Goal: Communication & Community: Connect with others

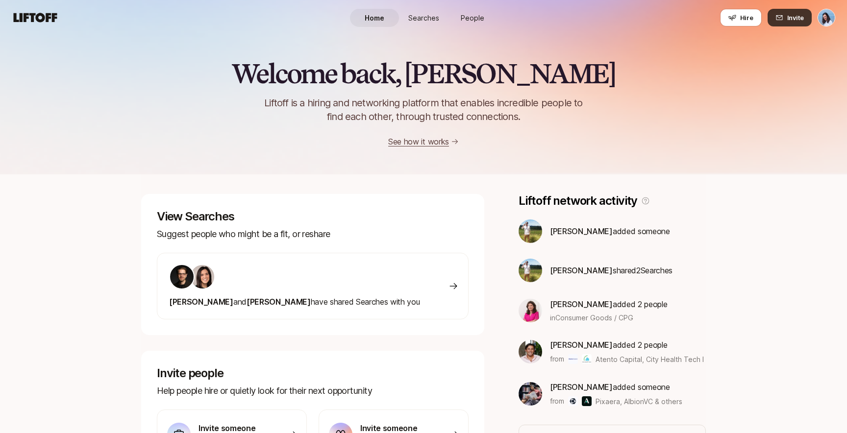
click at [790, 16] on span "Invite" at bounding box center [795, 18] width 17 height 10
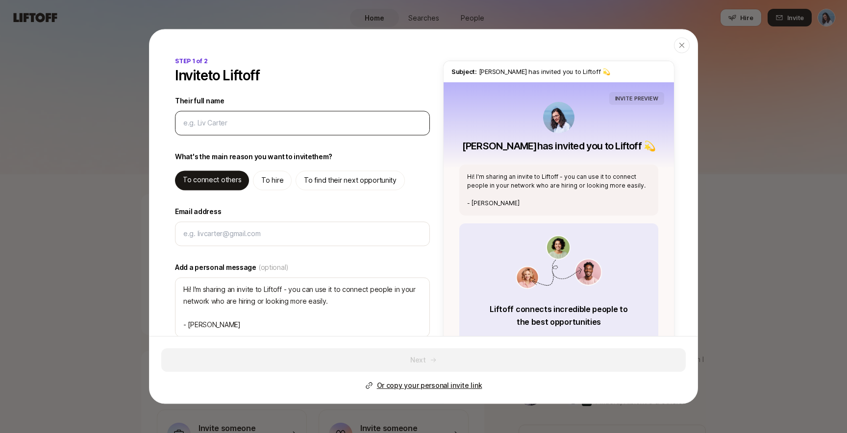
click at [292, 121] on input "Their full name" at bounding box center [302, 123] width 238 height 12
type input "[EMAIL_ADDRESS][DOMAIN_NAME]"
type textarea "x"
click at [231, 226] on div at bounding box center [302, 234] width 255 height 25
type textarea "x"
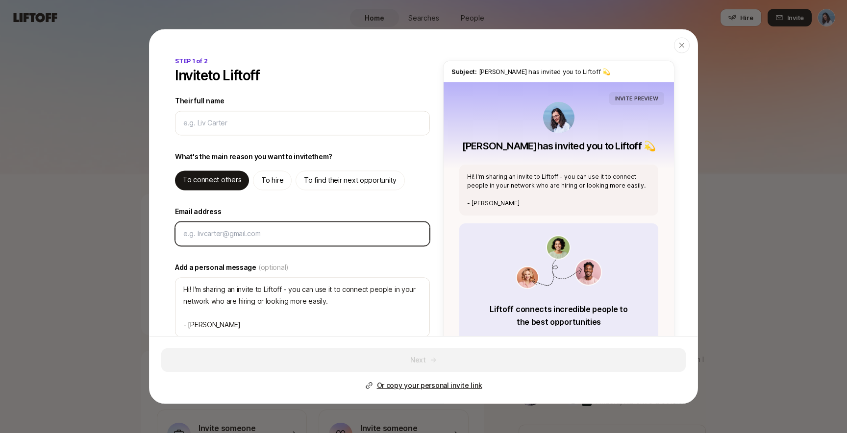
click at [231, 235] on input "Email address" at bounding box center [302, 234] width 238 height 12
paste input "[EMAIL_ADDRESS][DOMAIN_NAME]"
type input "[EMAIL_ADDRESS][DOMAIN_NAME]"
type textarea "x"
type input "[EMAIL_ADDRESS][DOMAIN_NAME]"
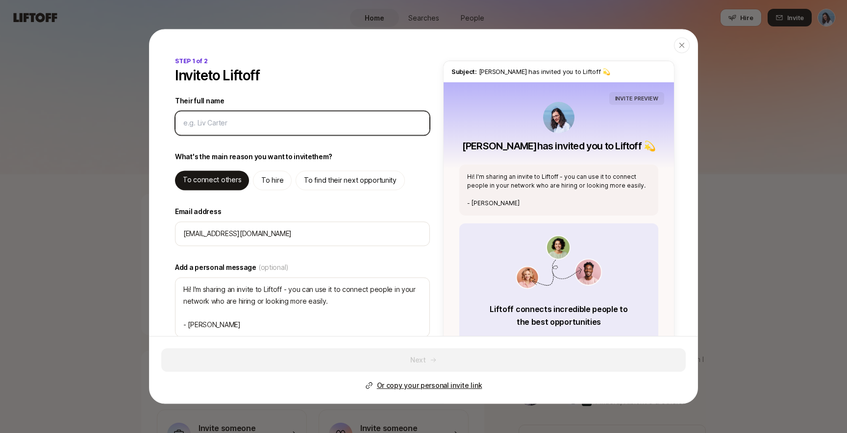
click at [218, 118] on input "Their full name" at bounding box center [302, 123] width 238 height 12
type input "J"
type textarea "x"
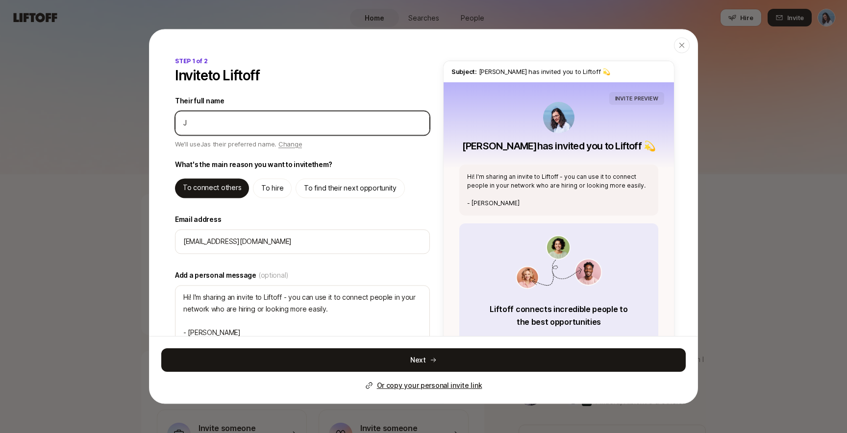
type input "[PERSON_NAME]"
type textarea "x"
type input "Jak"
type textarea "x"
type input "Jaku"
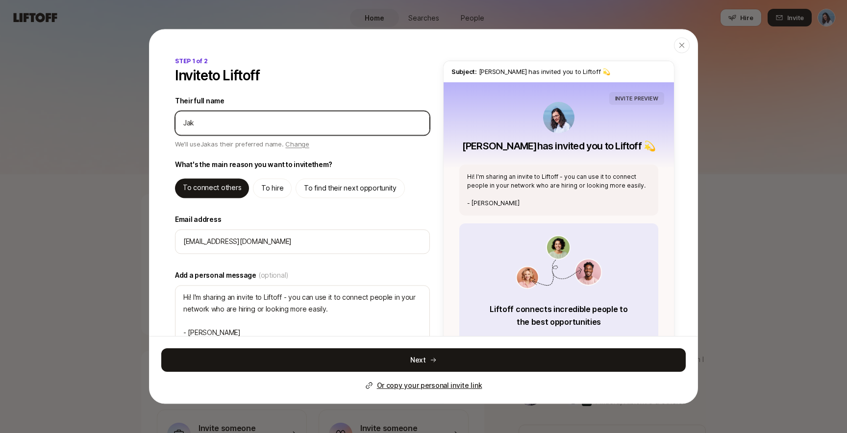
type textarea "x"
type input "[PERSON_NAME]"
type textarea "x"
type input "[PERSON_NAME]"
type textarea "x"
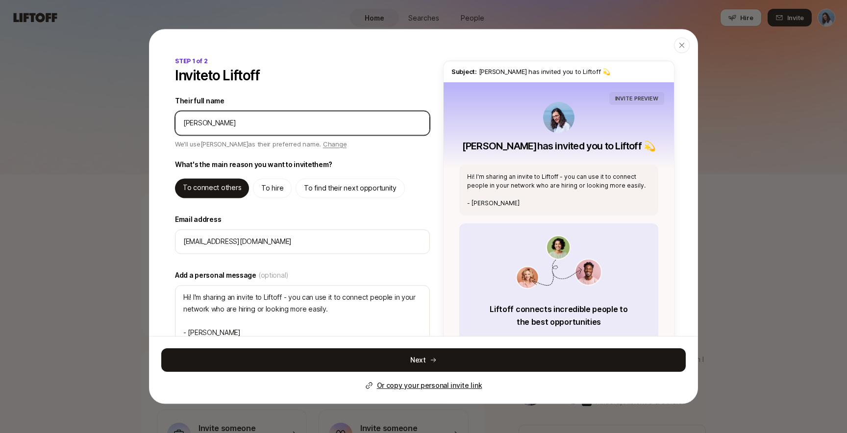
type input "[PERSON_NAME]"
type textarea "x"
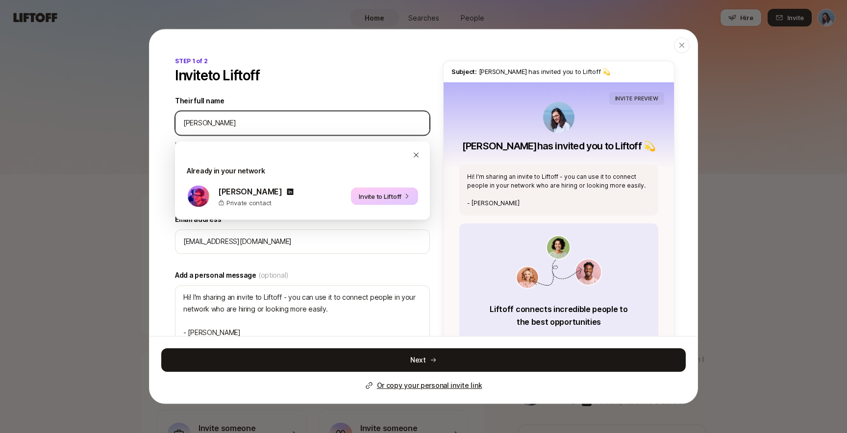
type input "[PERSON_NAME]"
type textarea "x"
type input "[PERSON_NAME]"
type textarea "x"
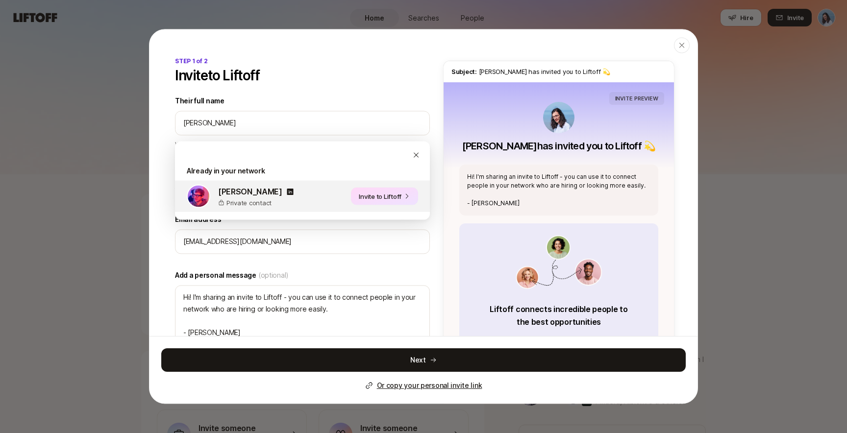
click at [384, 196] on button "Invite to Liftoff" at bounding box center [384, 197] width 67 height 18
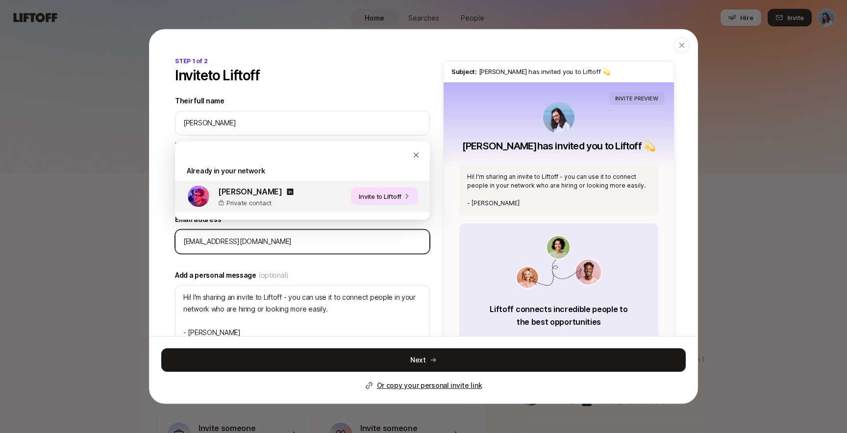
type textarea "Hi [PERSON_NAME]! I'm sharing an invite to Liftoff - you can use it to connect …"
type textarea "x"
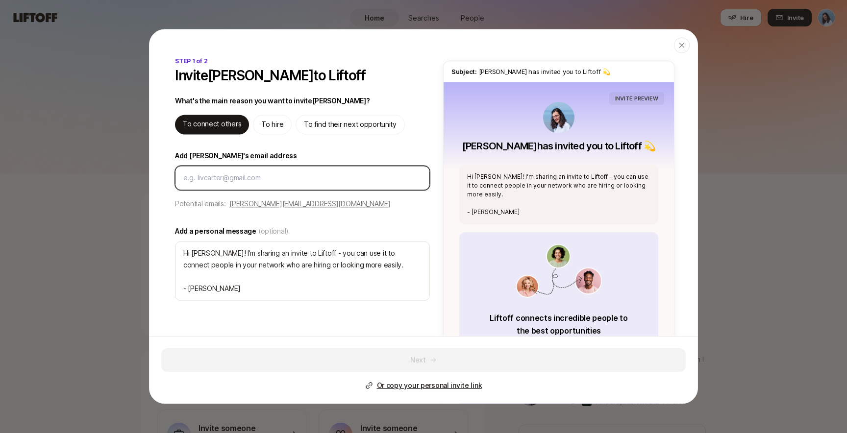
click at [249, 178] on input "Add [PERSON_NAME]'s email address" at bounding box center [302, 178] width 238 height 12
paste input "[EMAIL_ADDRESS][DOMAIN_NAME]"
type input "[EMAIL_ADDRESS][DOMAIN_NAME]"
type textarea "x"
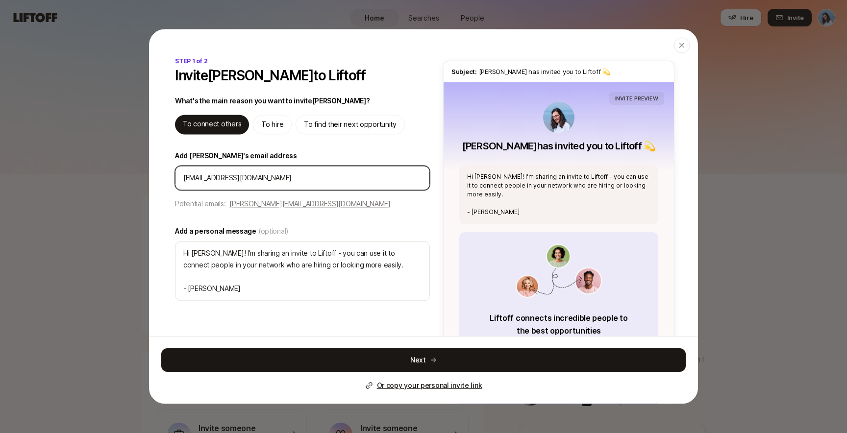
type input "[EMAIL_ADDRESS][DOMAIN_NAME]"
click at [164, 223] on div "STEP 1 of 2 Invite [PERSON_NAME] to Liftoff What's the main reason you want to …" at bounding box center [424, 254] width 548 height 394
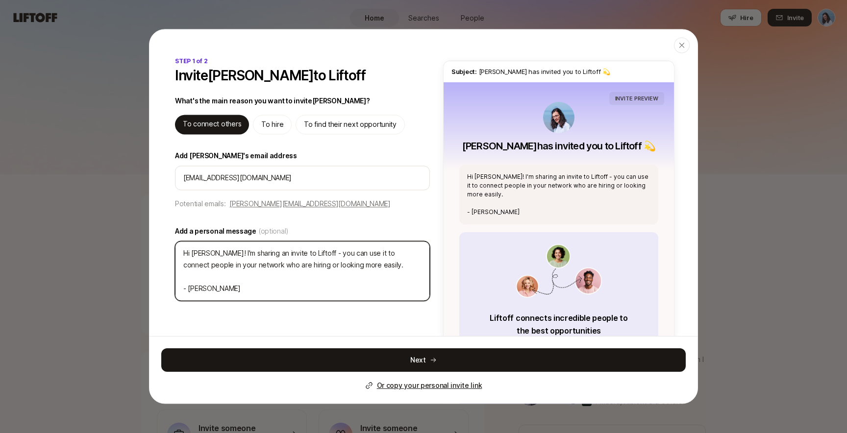
click at [363, 270] on textarea "Hi [PERSON_NAME]! I'm sharing an invite to Liftoff - you can use it to connect …" at bounding box center [302, 271] width 255 height 60
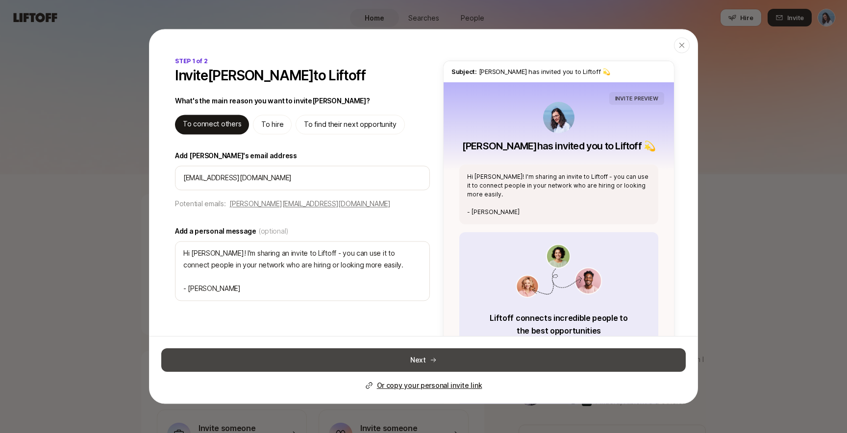
click at [480, 358] on button "Next" at bounding box center [423, 361] width 525 height 24
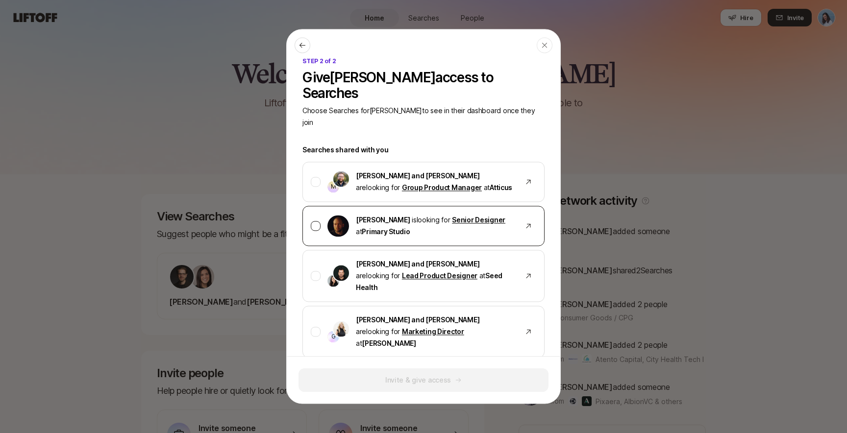
click at [315, 221] on div at bounding box center [316, 226] width 10 height 10
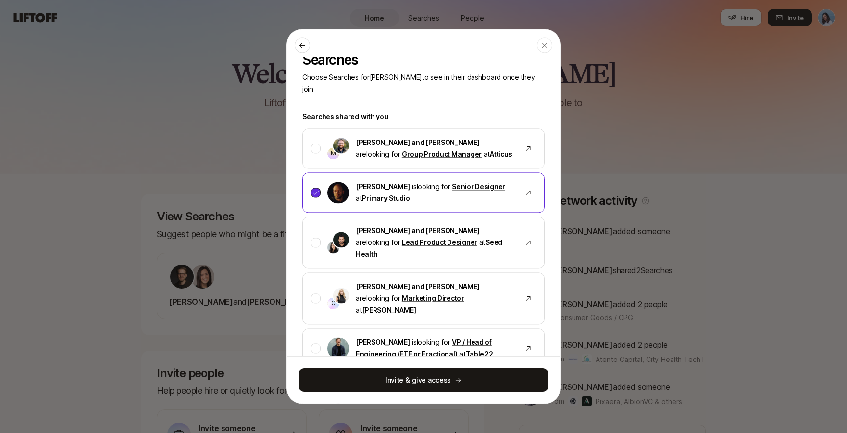
scroll to position [48, 0]
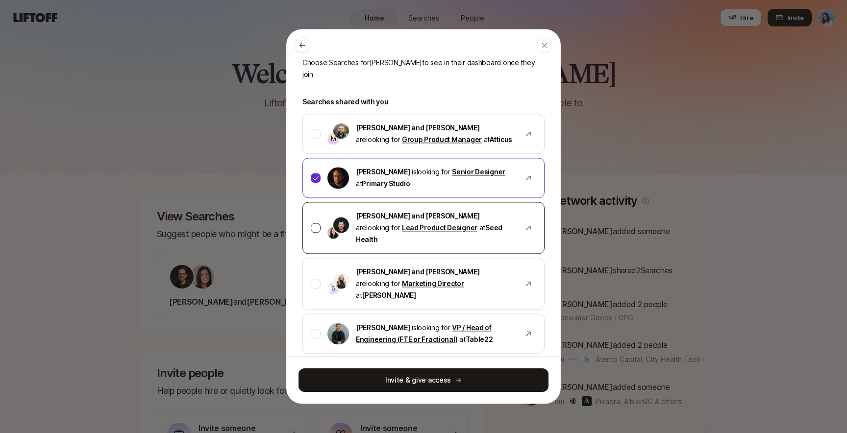
click at [315, 223] on div at bounding box center [316, 228] width 10 height 10
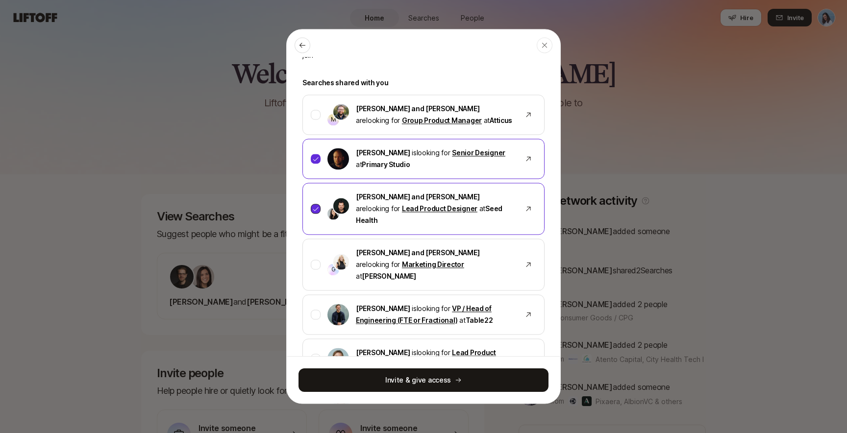
scroll to position [67, 0]
click at [318, 110] on div at bounding box center [316, 115] width 10 height 10
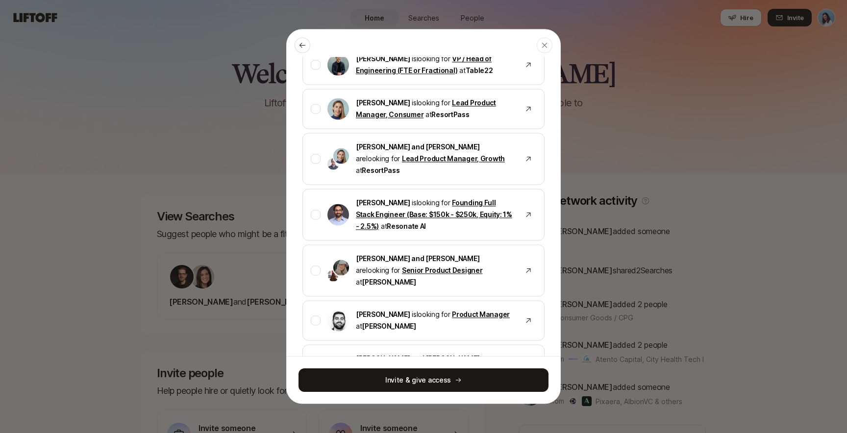
scroll to position [320, 0]
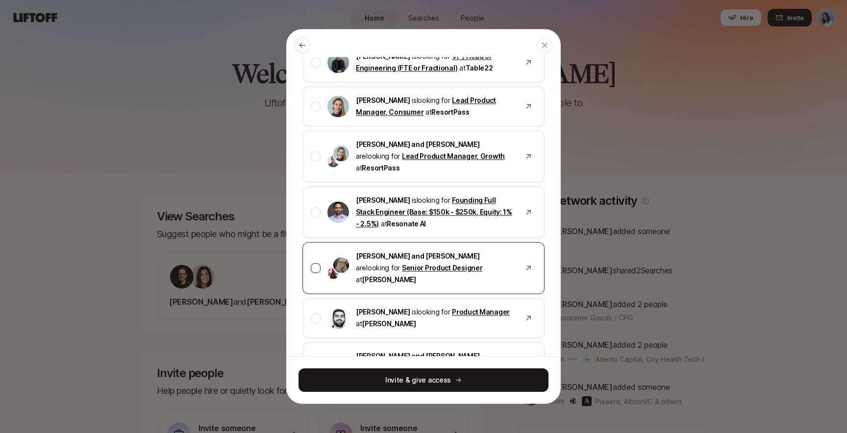
click at [317, 263] on div at bounding box center [316, 268] width 10 height 10
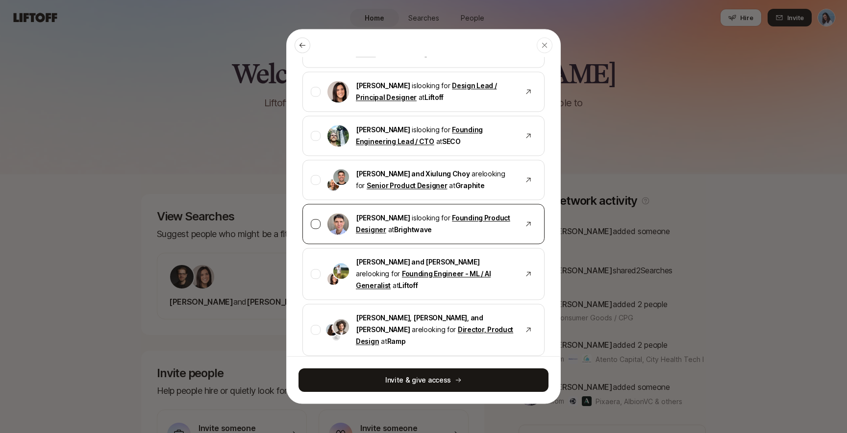
scroll to position [718, 0]
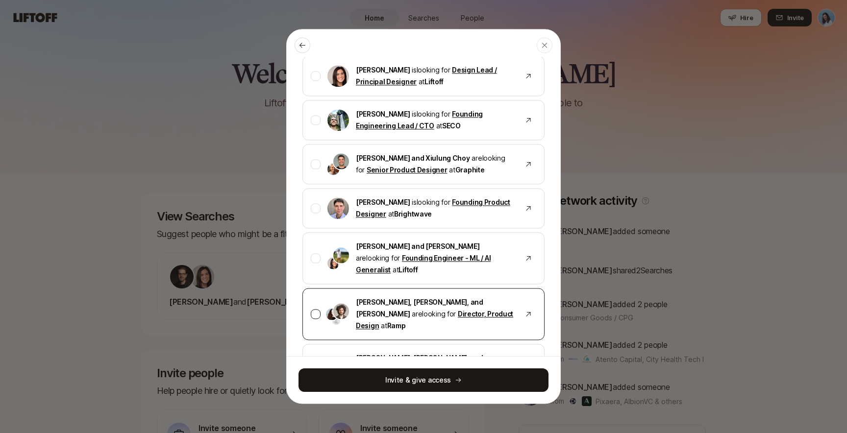
click at [316, 309] on div at bounding box center [316, 314] width 10 height 10
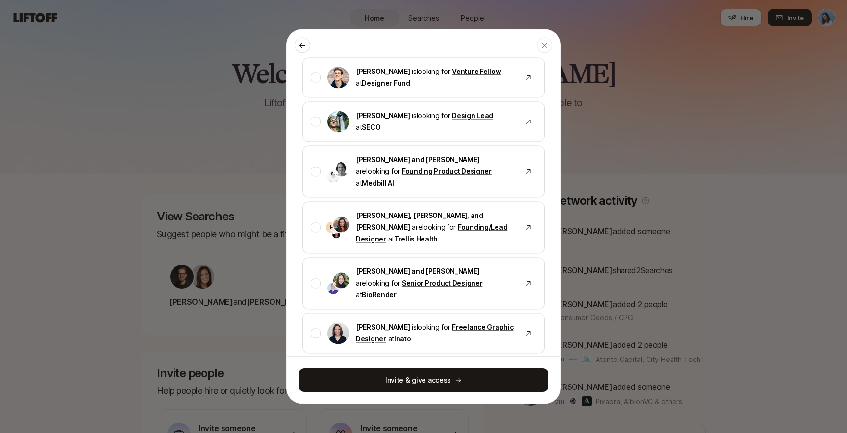
scroll to position [1067, 0]
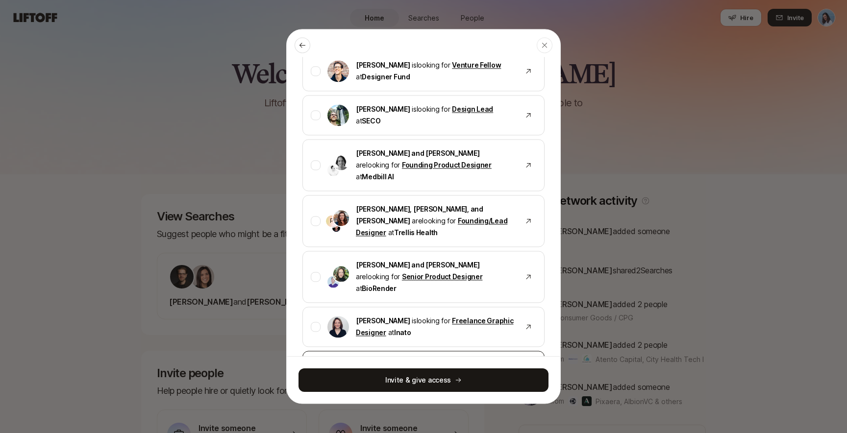
click at [313, 366] on div at bounding box center [316, 371] width 10 height 10
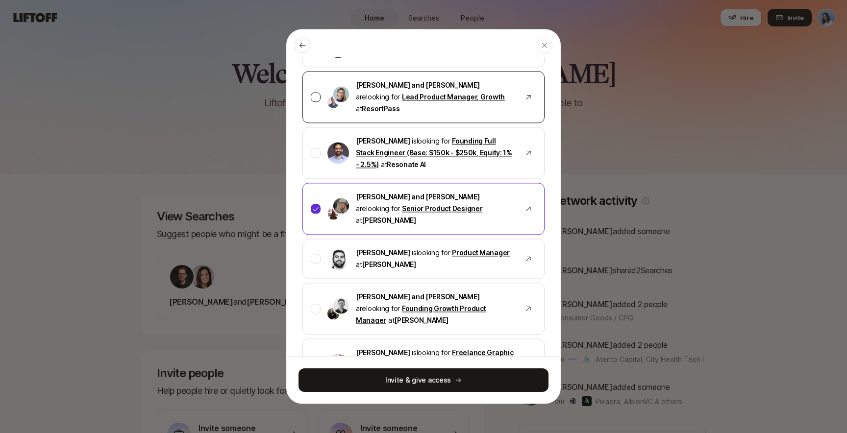
scroll to position [396, 0]
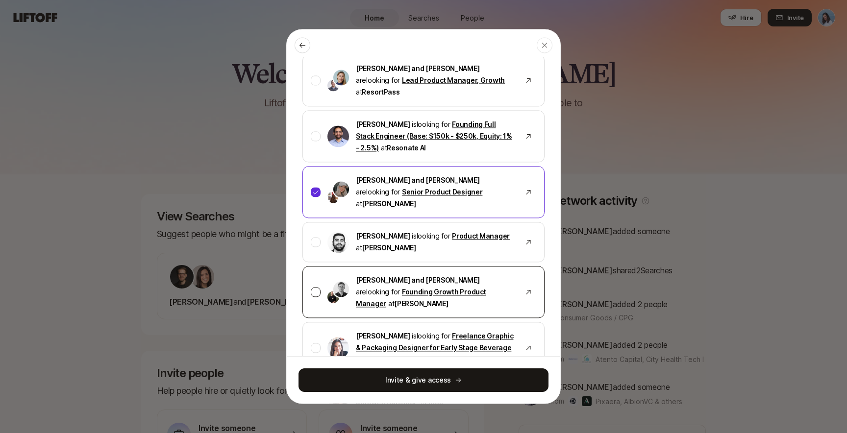
click at [314, 287] on div at bounding box center [316, 292] width 10 height 10
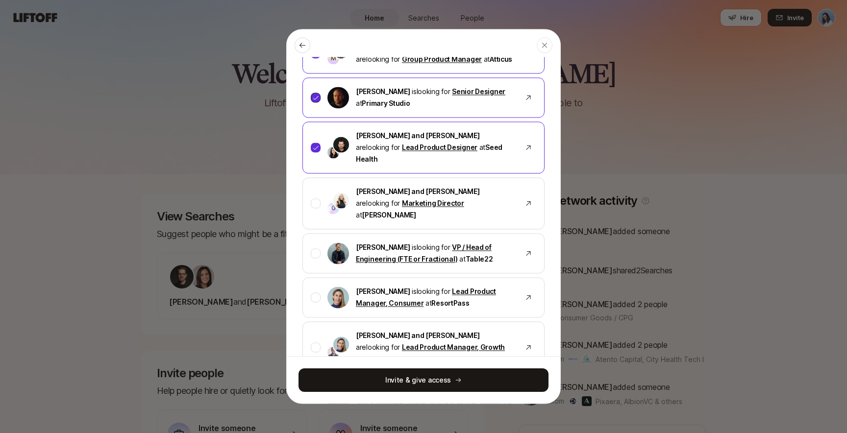
scroll to position [129, 0]
click at [317, 248] on div at bounding box center [316, 253] width 10 height 10
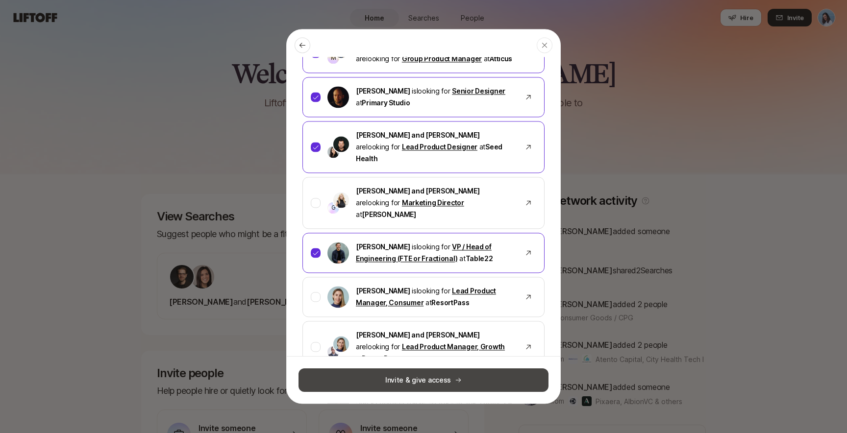
click at [428, 379] on button "Invite & give access" at bounding box center [424, 381] width 250 height 24
